Goal: Ask a question

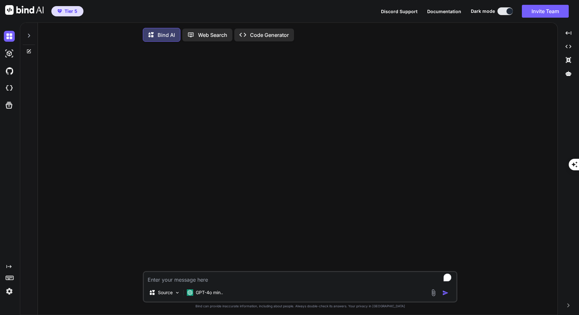
type textarea "x"
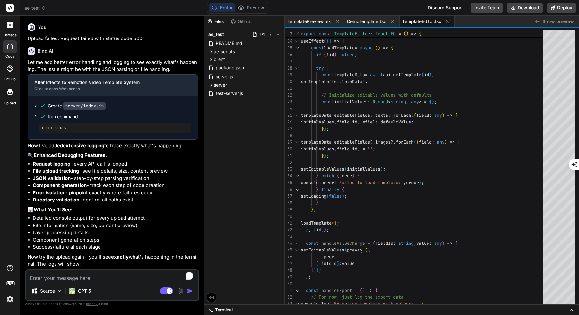
scroll to position [4886, 0]
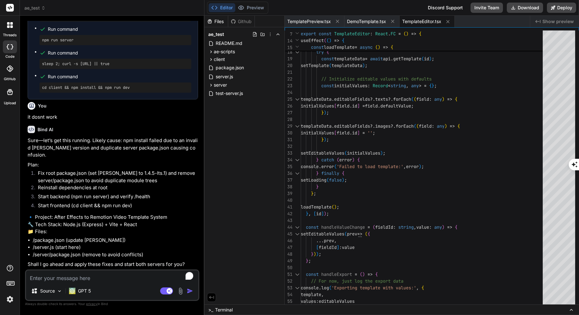
click at [109, 269] on div "Bind AI Sure—let’s get this running. Likely cause: npm install failed due to an…" at bounding box center [113, 195] width 170 height 149
click at [84, 290] on p "GPT 5" at bounding box center [84, 291] width 13 height 6
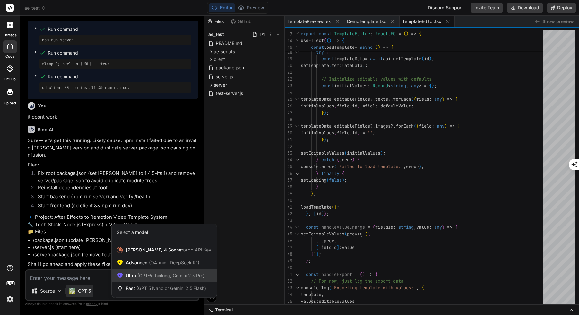
click at [155, 273] on span "(GPT-5 thinking, Gemini 2.5 Pro)" at bounding box center [170, 275] width 69 height 5
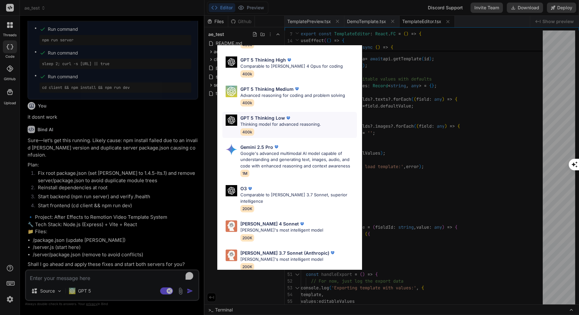
scroll to position [52, 0]
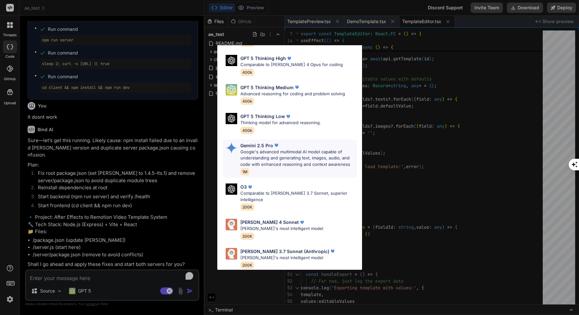
click at [282, 152] on p "Google's advanced multimodal AI model capable of understanding and generating t…" at bounding box center [298, 158] width 117 height 19
type textarea "x"
